Goal: Find specific page/section: Find specific page/section

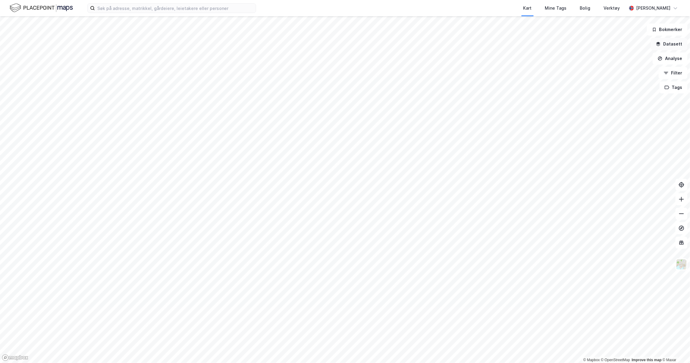
click at [669, 44] on button "Datasett" at bounding box center [669, 44] width 37 height 12
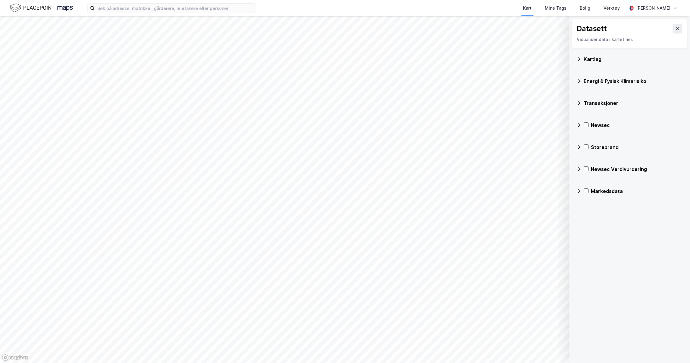
click at [585, 59] on div "Kartlag" at bounding box center [633, 58] width 99 height 7
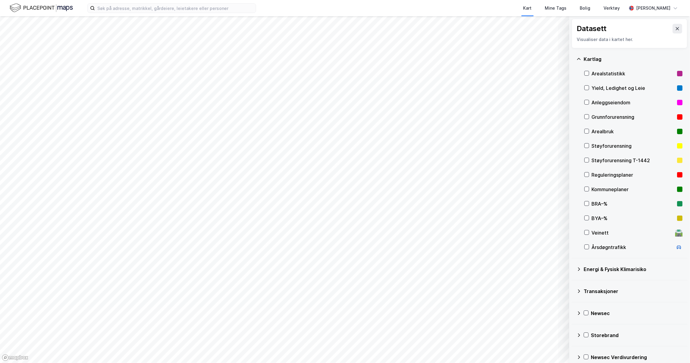
click at [590, 85] on div at bounding box center [587, 87] width 5 height 5
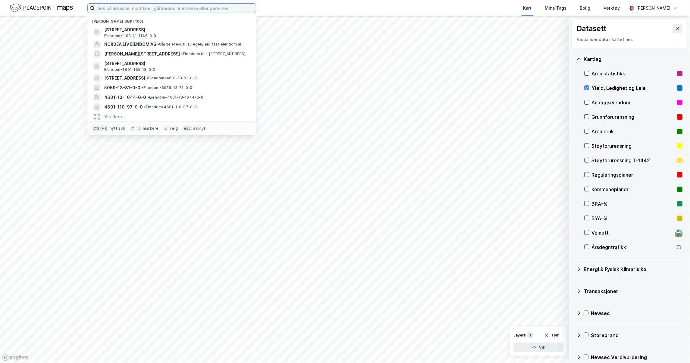
click at [166, 7] on input at bounding box center [175, 8] width 161 height 9
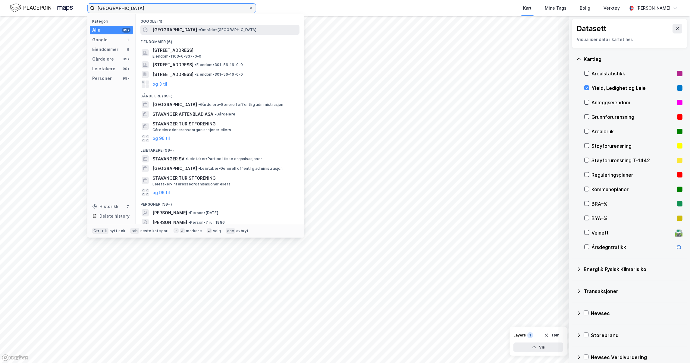
type input "[GEOGRAPHIC_DATA]"
click at [198, 32] on span "• Område • [GEOGRAPHIC_DATA]" at bounding box center [227, 29] width 58 height 5
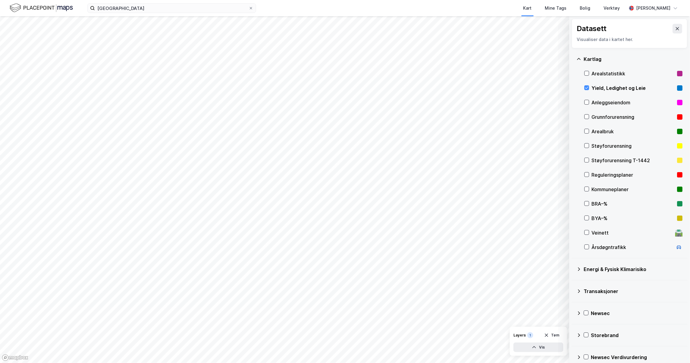
click at [496, 363] on html "stavanger Kart Mine Tags Bolig Verktøy [PERSON_NAME] © Mapbox © OpenStreetMap I…" at bounding box center [345, 181] width 690 height 363
